Goal: Book appointment/travel/reservation

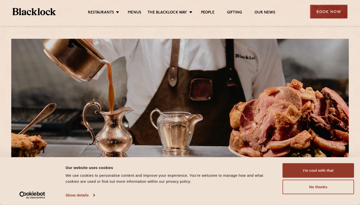
click at [328, 14] on div "Book Now" at bounding box center [329, 12] width 38 height 14
click at [0, 0] on div at bounding box center [0, 0] width 0 height 0
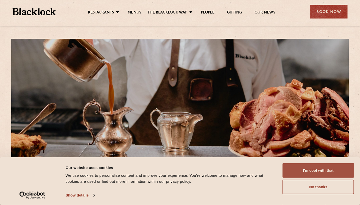
click at [299, 177] on button "I'm cool with that" at bounding box center [319, 170] width 72 height 15
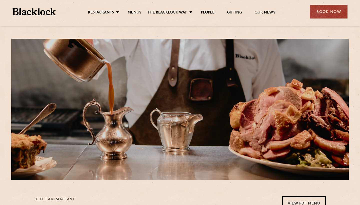
click at [327, 20] on div "Restaurants [GEOGRAPHIC_DATA] [GEOGRAPHIC_DATA] [GEOGRAPHIC_DATA] [GEOGRAPHIC_D…" at bounding box center [180, 11] width 350 height 22
click at [327, 16] on div "Book Now" at bounding box center [329, 12] width 38 height 14
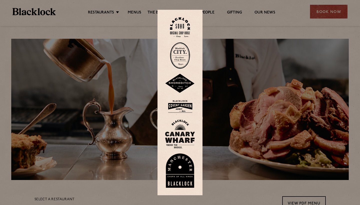
scroll to position [16, 0]
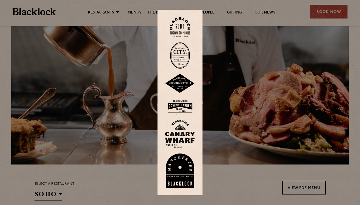
click at [230, 29] on div at bounding box center [180, 102] width 360 height 205
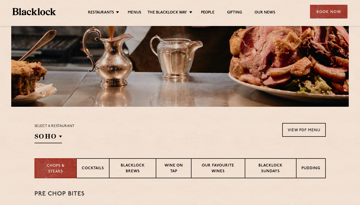
scroll to position [115, 0]
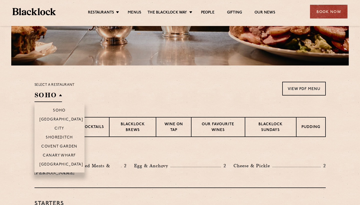
click at [51, 101] on h2 "SOHO" at bounding box center [49, 96] width 28 height 11
click at [54, 147] on p "Covent Garden" at bounding box center [59, 147] width 36 height 5
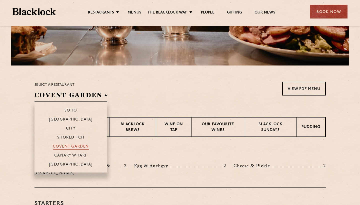
click at [66, 145] on p "Covent Garden" at bounding box center [71, 147] width 36 height 5
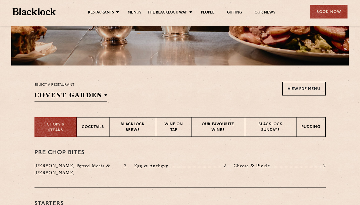
click at [147, 97] on div "Select a restaurant [GEOGRAPHIC_DATA] [GEOGRAPHIC_DATA] [GEOGRAPHIC_DATA] [GEOG…" at bounding box center [181, 92] width 292 height 20
click at [265, 120] on div "Blacklock Sundays" at bounding box center [270, 127] width 51 height 20
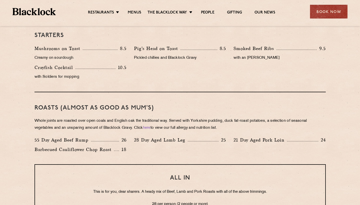
scroll to position [312, 0]
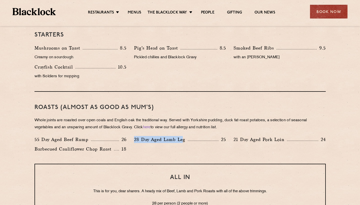
drag, startPoint x: 184, startPoint y: 140, endPoint x: 135, endPoint y: 141, distance: 48.6
click at [135, 141] on p "28 Day Aged Lamb Leg" at bounding box center [161, 139] width 54 height 7
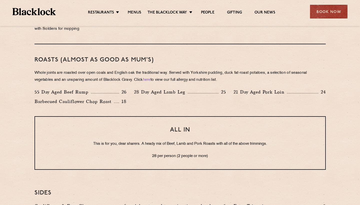
scroll to position [370, 0]
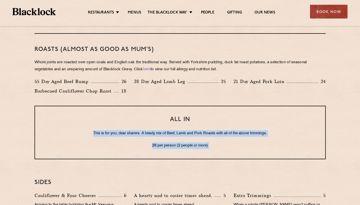
drag, startPoint x: 87, startPoint y: 133, endPoint x: 86, endPoint y: 159, distance: 25.8
click at [86, 159] on div "Eye openers If you had a big [DATE] or need a little booster to kickstart your …" at bounding box center [180, 95] width 304 height 426
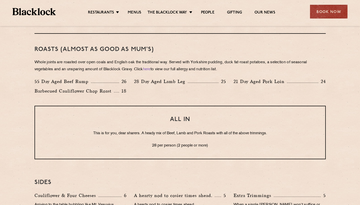
click at [86, 159] on div "Eye openers If you had a big [DATE] or need a little booster to kickstart your …" at bounding box center [180, 95] width 304 height 426
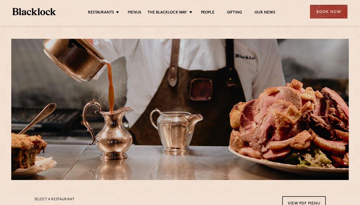
scroll to position [0, 0]
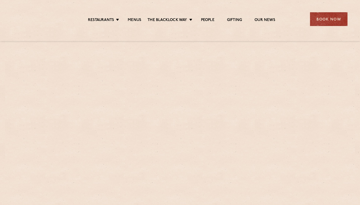
click at [327, 22] on div "Book Now" at bounding box center [329, 19] width 38 height 14
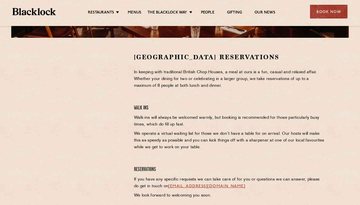
scroll to position [151, 0]
